Goal: Task Accomplishment & Management: Use online tool/utility

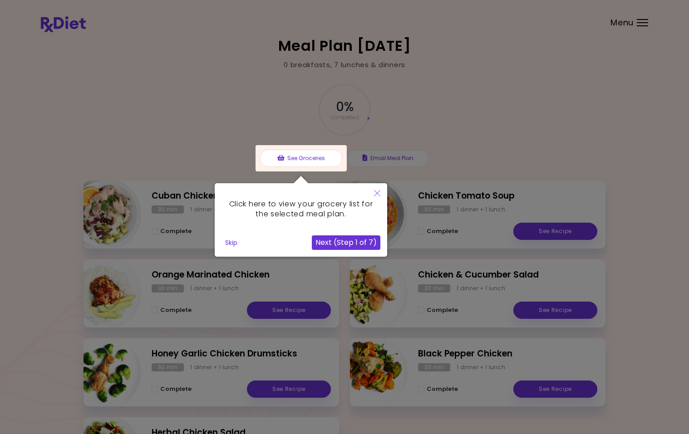
click at [325, 242] on button "Next (Step 1 of 7)" at bounding box center [346, 242] width 68 height 15
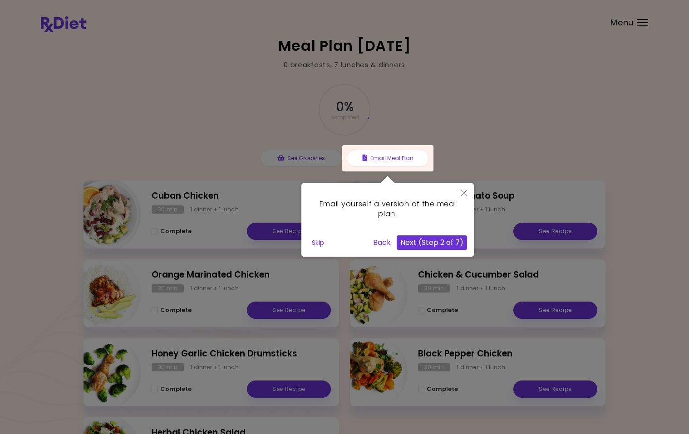
click at [294, 159] on div at bounding box center [344, 267] width 689 height 535
click at [600, 44] on div at bounding box center [344, 267] width 689 height 535
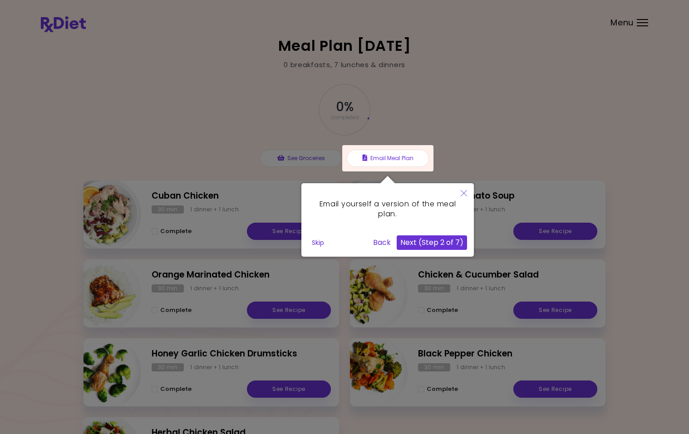
click at [382, 160] on div at bounding box center [387, 158] width 91 height 26
click at [416, 243] on button "Next (Step 2 of 7)" at bounding box center [431, 242] width 70 height 15
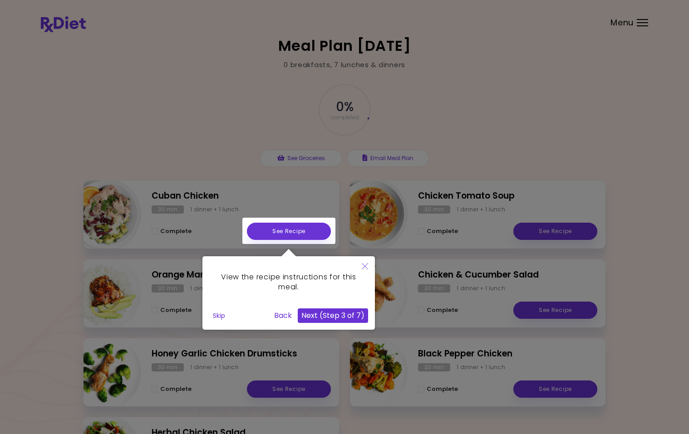
click at [322, 318] on button "Next (Step 3 of 7)" at bounding box center [333, 315] width 70 height 15
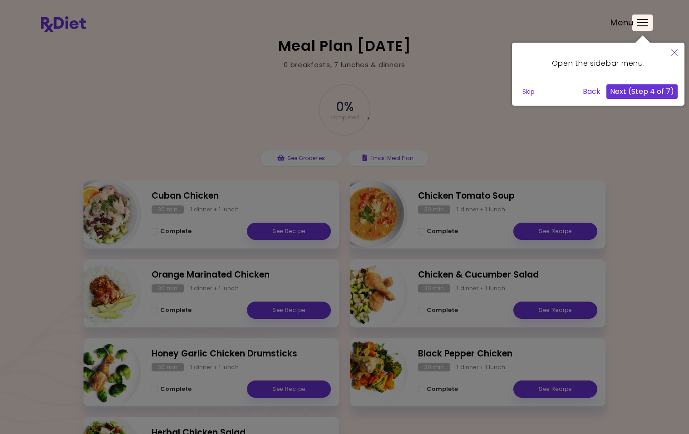
click at [644, 92] on button "Next (Step 4 of 7)" at bounding box center [641, 91] width 71 height 15
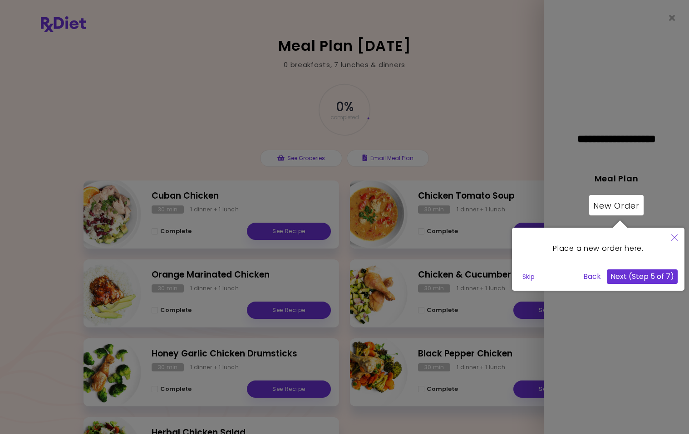
click at [646, 277] on button "Next (Step 5 of 7)" at bounding box center [641, 276] width 71 height 15
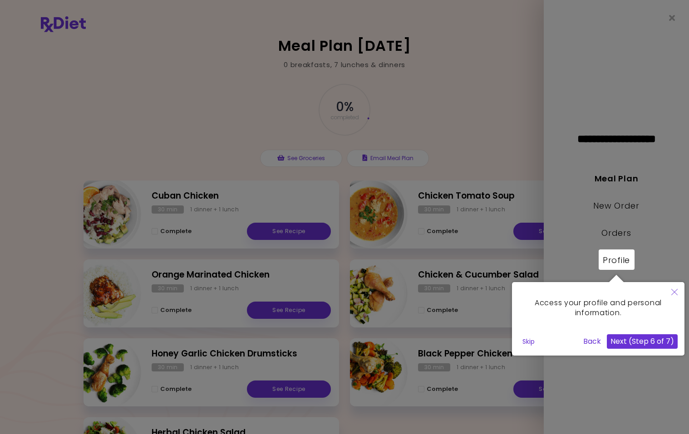
click at [619, 342] on button "Next (Step 6 of 7)" at bounding box center [641, 341] width 71 height 15
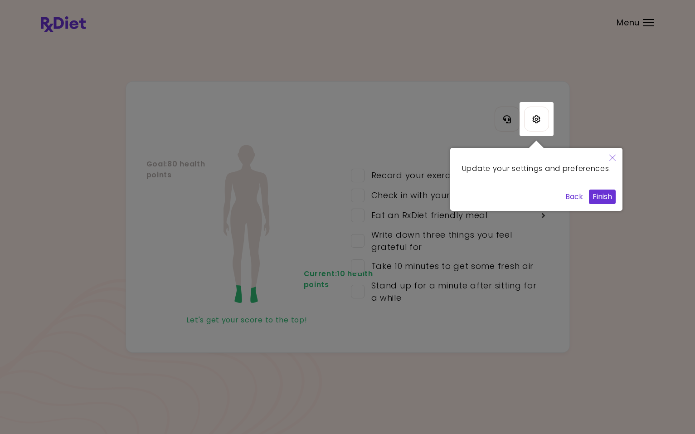
click at [599, 204] on button "Finish" at bounding box center [602, 197] width 27 height 15
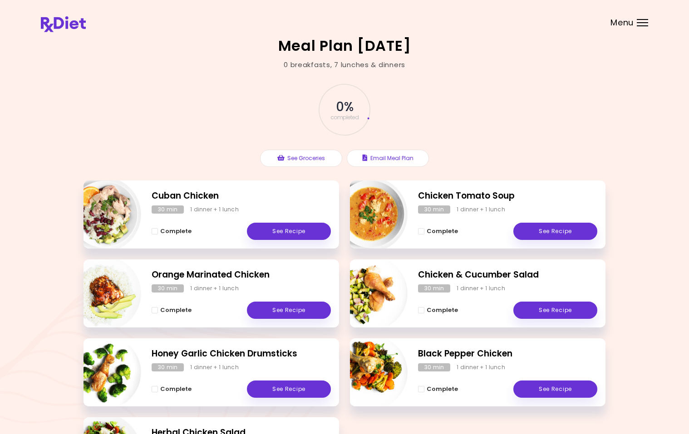
click at [638, 25] on div "Menu" at bounding box center [641, 22] width 11 height 7
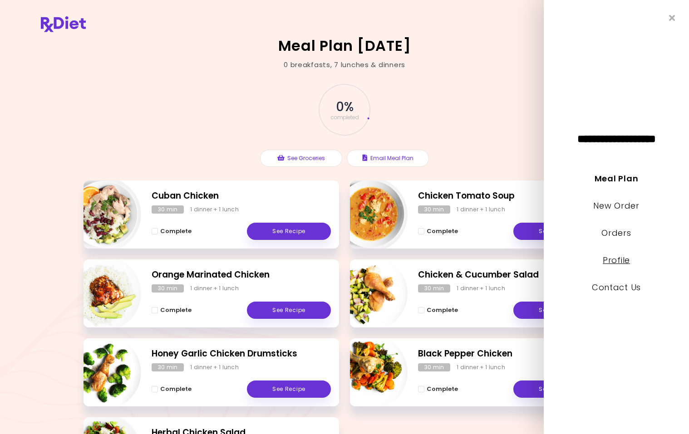
click at [613, 261] on link "Profile" at bounding box center [615, 259] width 27 height 11
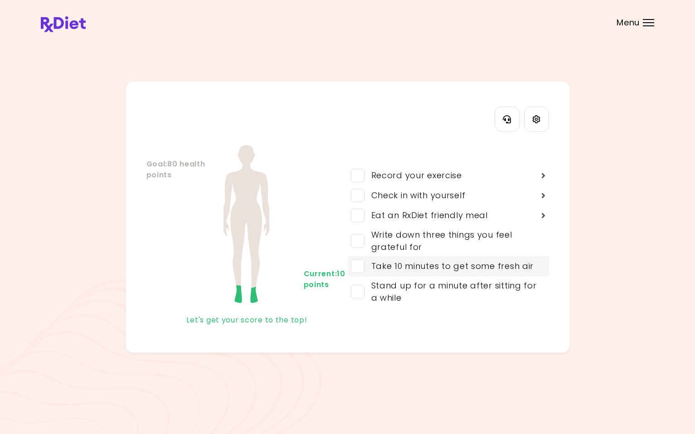
click at [357, 268] on span at bounding box center [358, 266] width 14 height 14
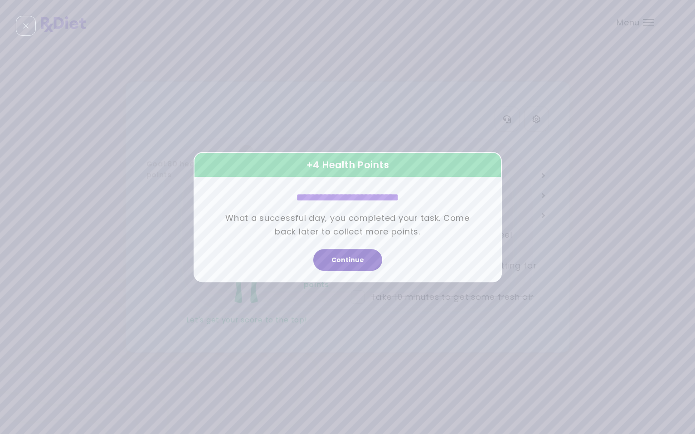
click at [344, 261] on button "Continue" at bounding box center [347, 260] width 69 height 22
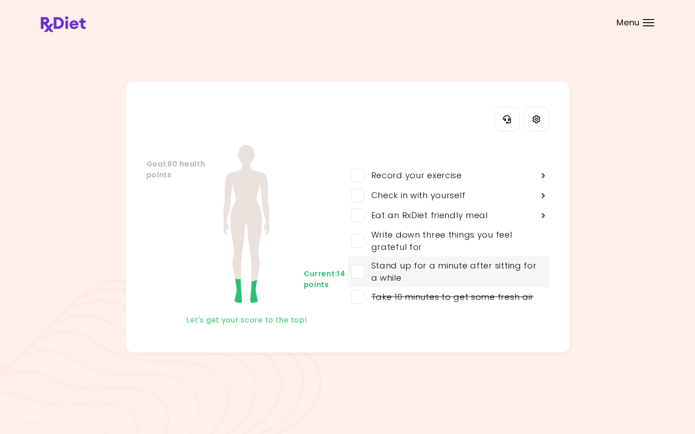
click at [362, 272] on span at bounding box center [358, 272] width 14 height 14
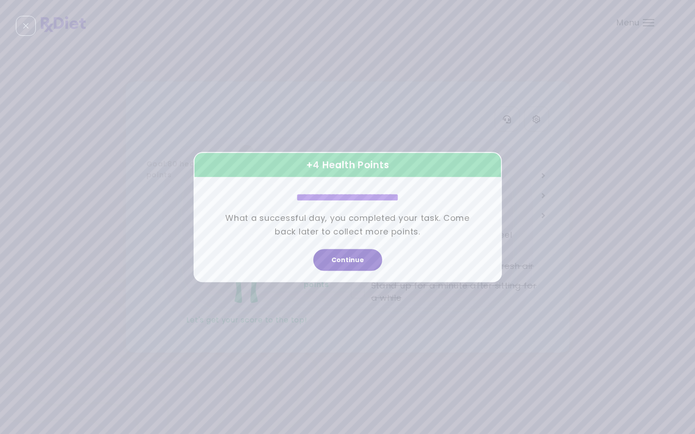
click at [342, 263] on button "Continue" at bounding box center [347, 260] width 69 height 22
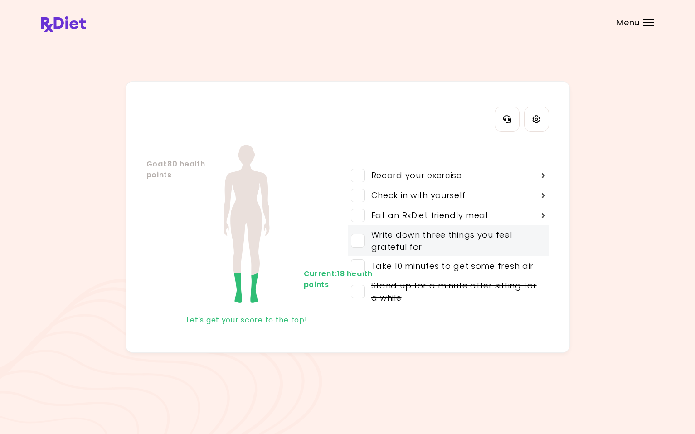
click at [361, 244] on span at bounding box center [358, 241] width 14 height 14
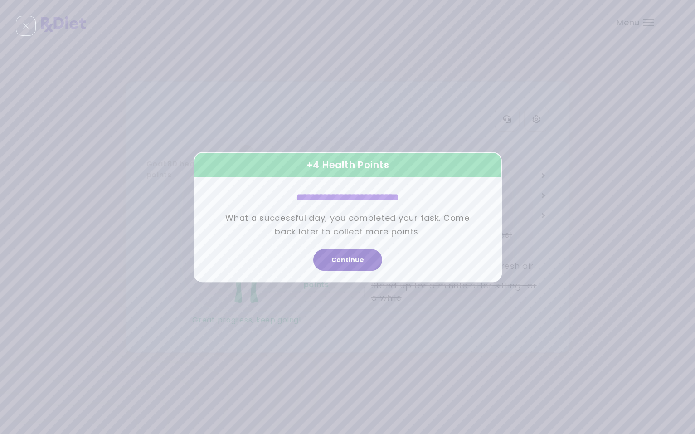
click at [346, 261] on button "Continue" at bounding box center [347, 260] width 69 height 22
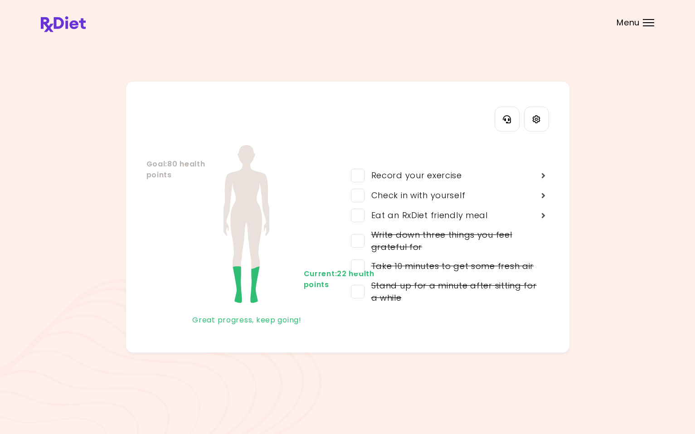
click at [649, 24] on div "Menu" at bounding box center [648, 22] width 11 height 7
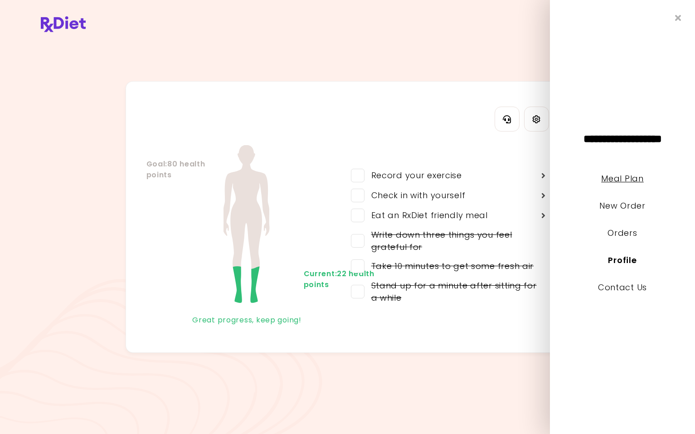
click at [609, 182] on link "Meal Plan" at bounding box center [622, 178] width 42 height 11
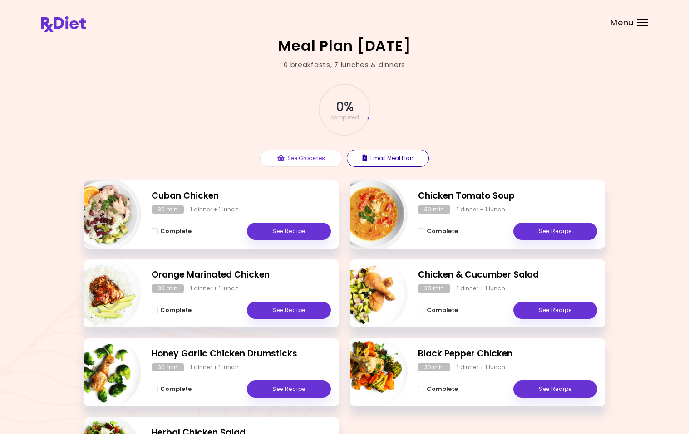
scroll to position [45, 0]
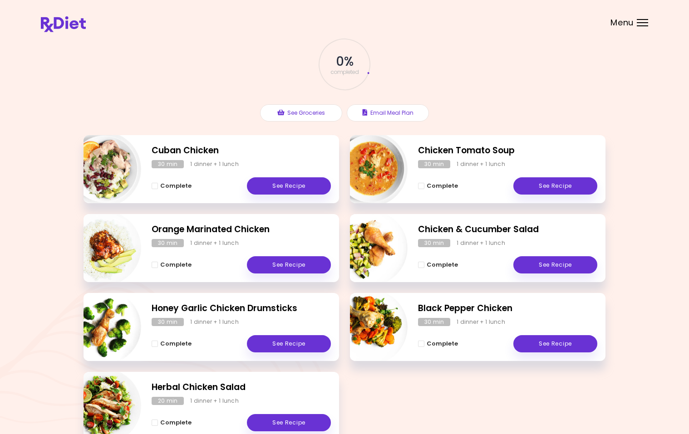
click at [362, 246] on img "Info - Chicken & Cucumber Salad" at bounding box center [369, 247] width 75 height 75
select select "*"
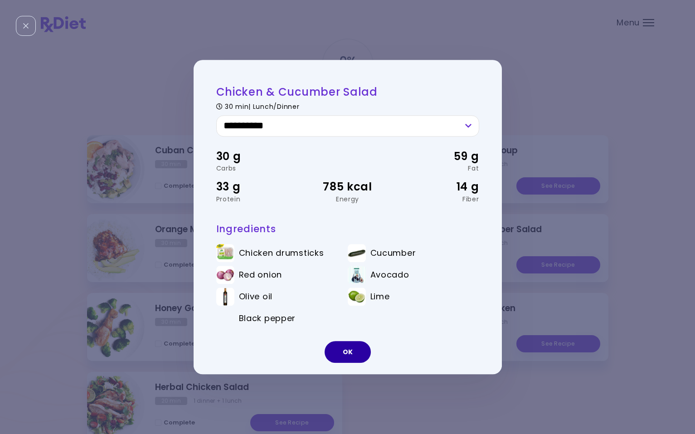
click at [346, 354] on button "OK" at bounding box center [348, 352] width 46 height 22
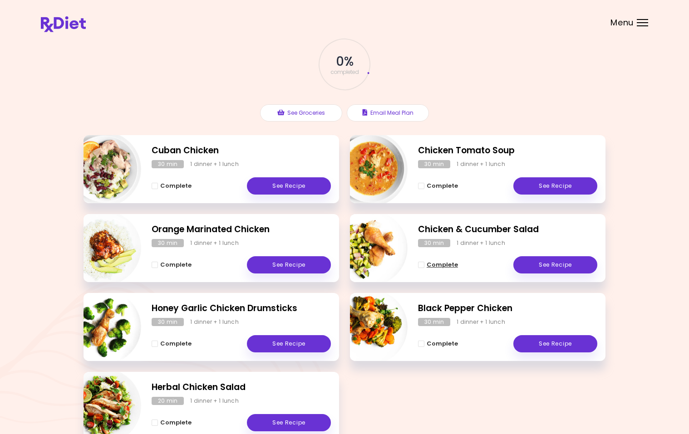
click at [421, 266] on span "Complete - Chicken & Cucumber Salad" at bounding box center [421, 265] width 6 height 6
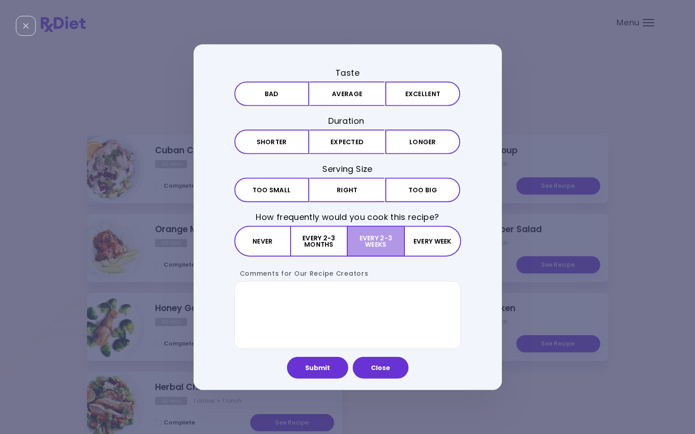
click at [384, 240] on button "Every 2-3 weeks" at bounding box center [376, 241] width 56 height 31
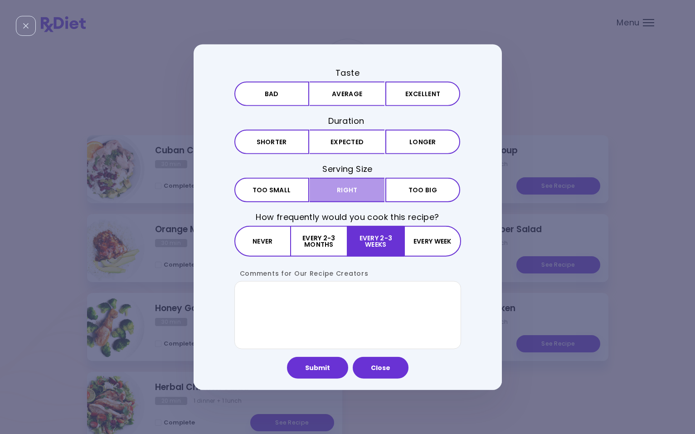
click at [354, 190] on button "Right" at bounding box center [347, 190] width 75 height 24
click at [379, 370] on button "Close" at bounding box center [381, 368] width 56 height 22
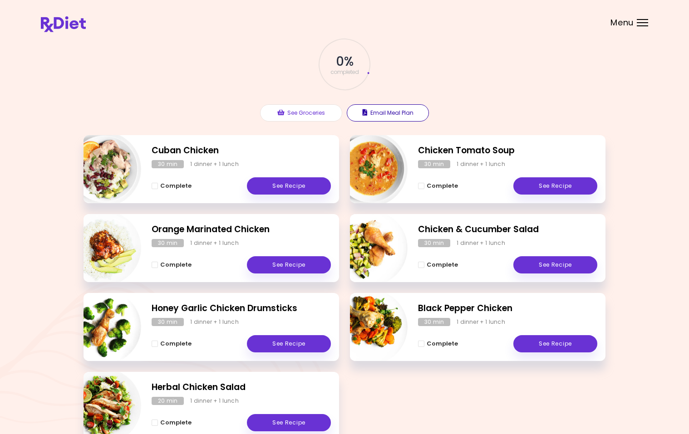
click at [397, 115] on button "Email Meal Plan" at bounding box center [388, 112] width 82 height 17
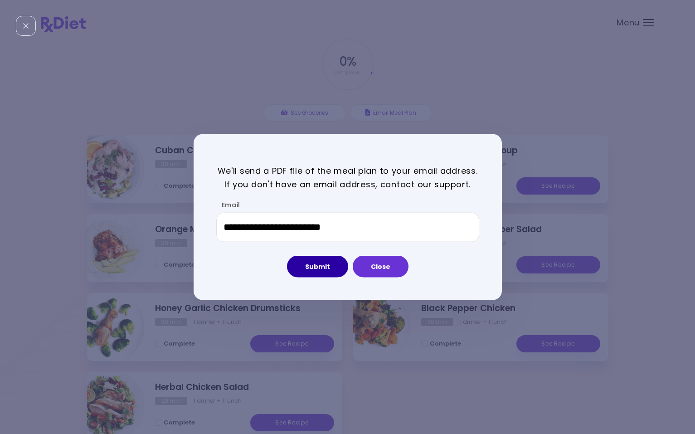
click at [318, 265] on button "Submit" at bounding box center [317, 267] width 61 height 22
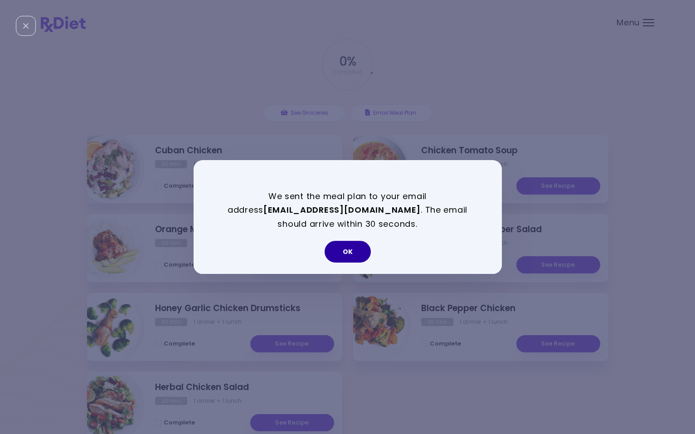
click at [347, 254] on button "OK" at bounding box center [348, 252] width 46 height 22
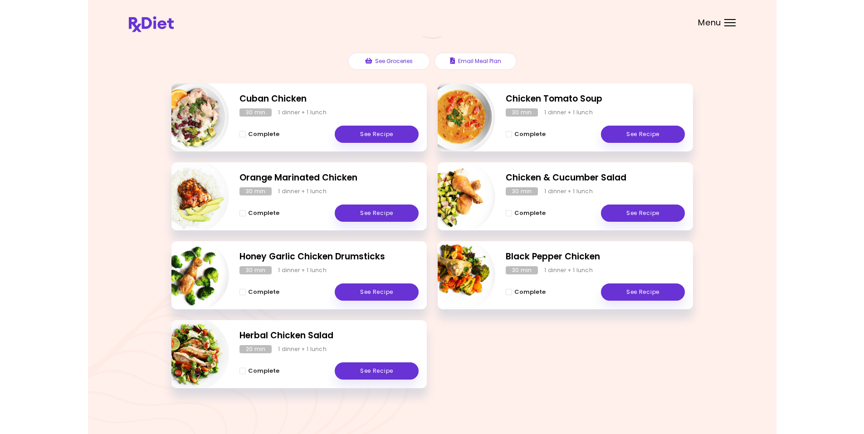
scroll to position [101, 0]
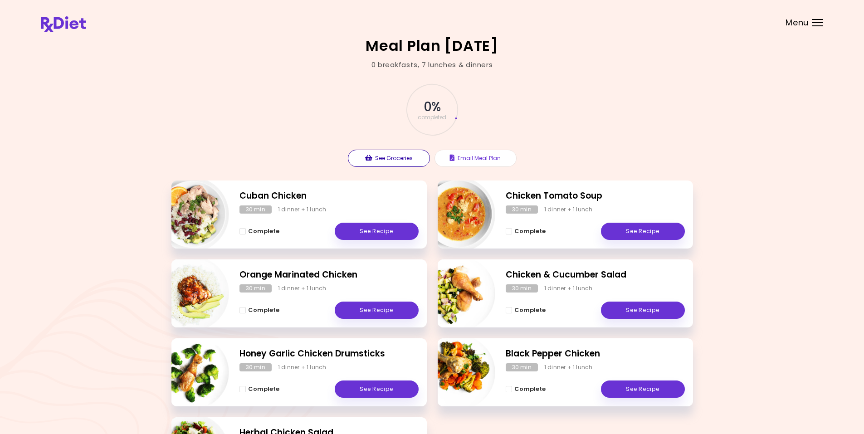
click at [402, 158] on button "See Groceries" at bounding box center [389, 158] width 82 height 17
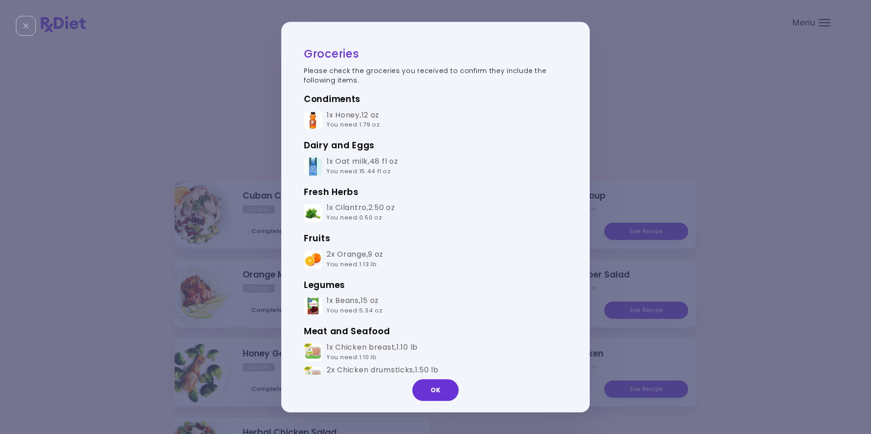
click at [25, 18] on div "Close" at bounding box center [26, 26] width 20 height 20
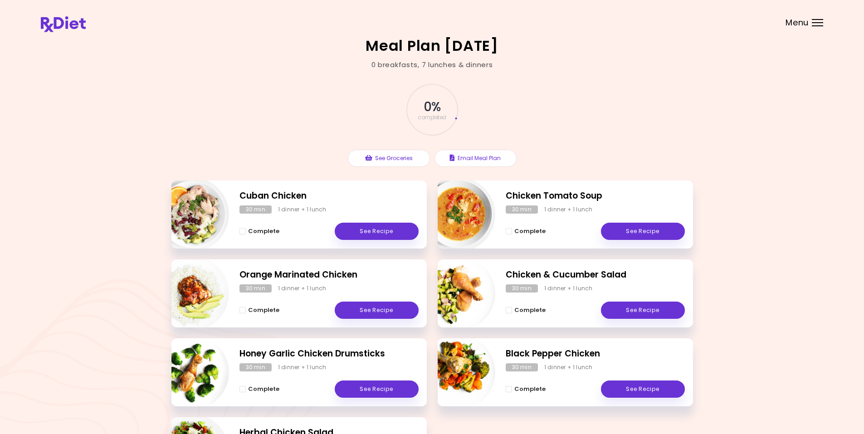
click at [695, 24] on div "Menu" at bounding box center [817, 22] width 11 height 7
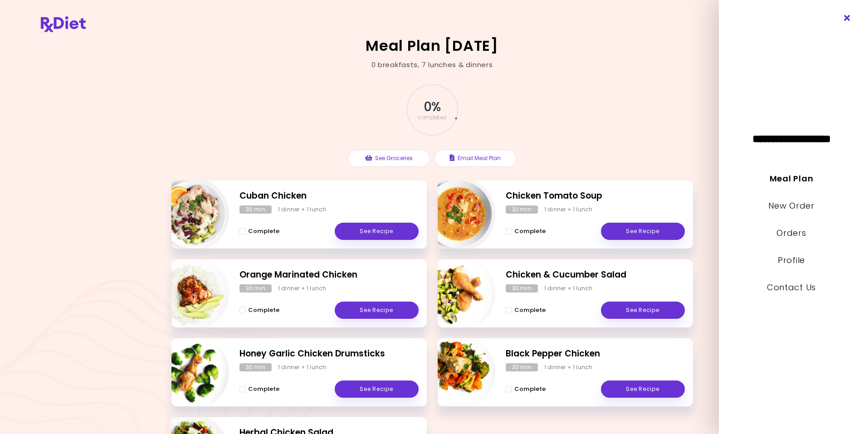
click at [695, 19] on icon "Close" at bounding box center [847, 18] width 9 height 6
